Goal: Find specific page/section: Find specific page/section

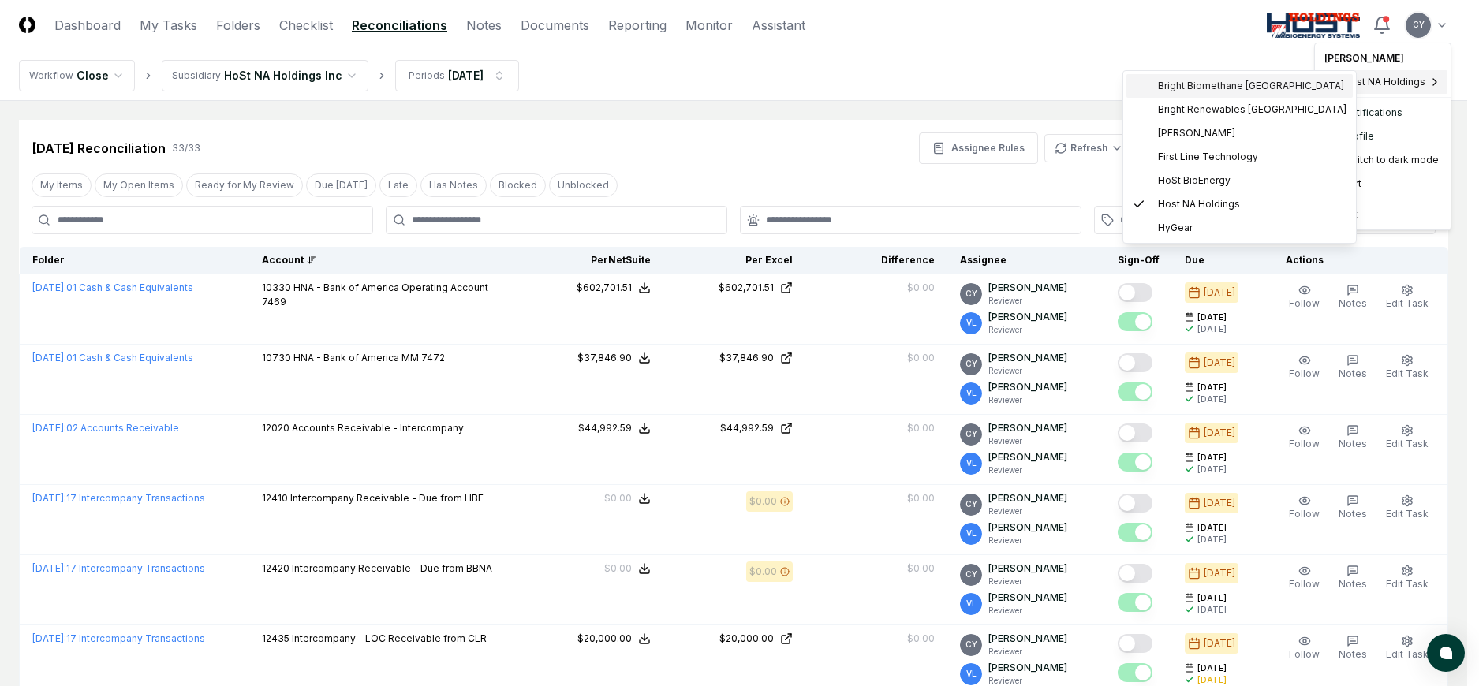
click at [1232, 83] on span "Bright Biomethane [GEOGRAPHIC_DATA]" at bounding box center [1251, 86] width 186 height 14
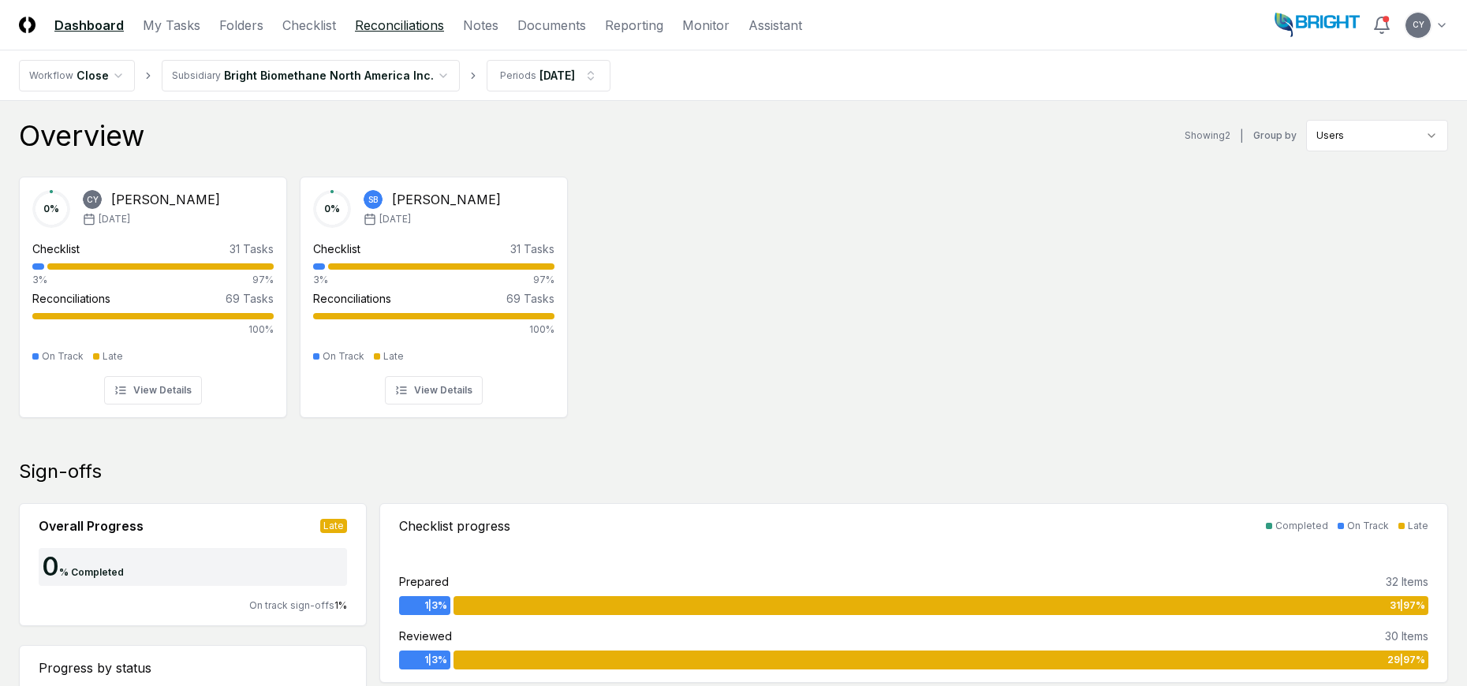
click at [427, 24] on link "Reconciliations" at bounding box center [399, 25] width 89 height 19
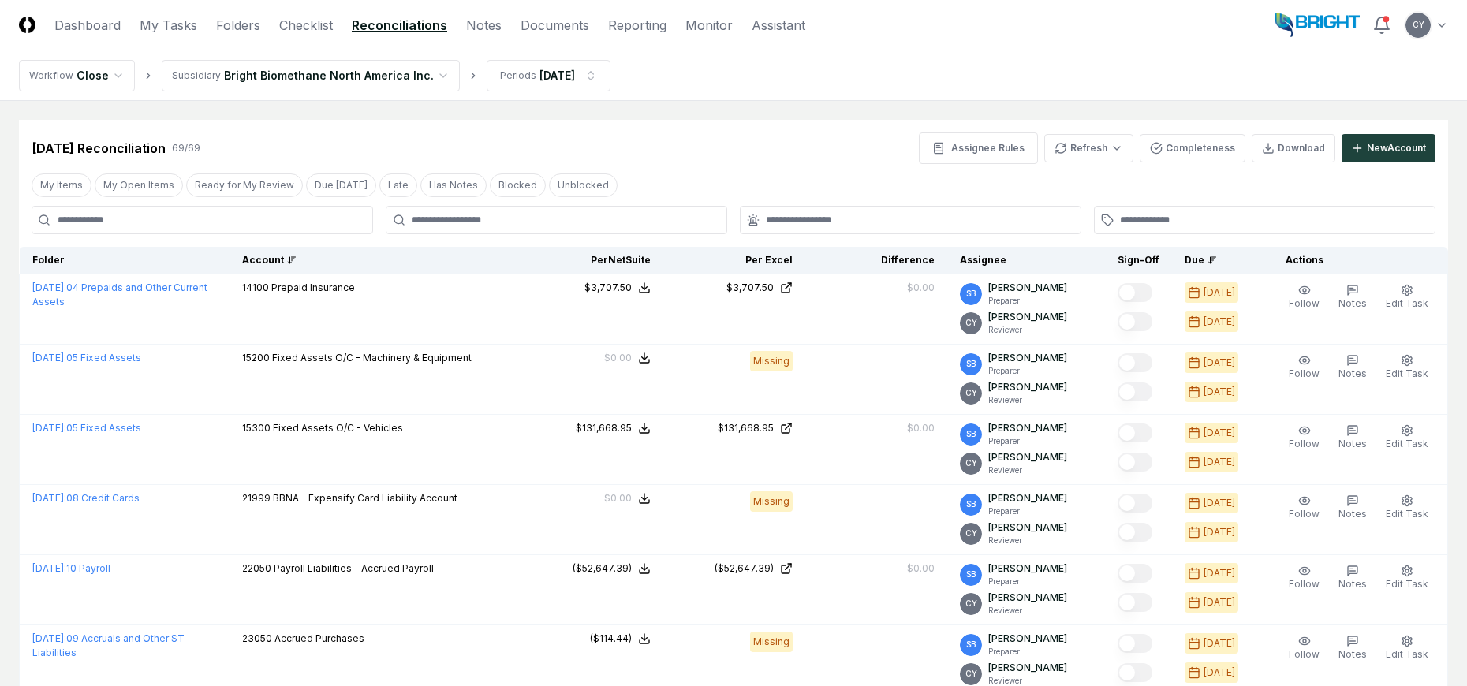
click at [279, 262] on div "Account" at bounding box center [375, 260] width 267 height 14
